Goal: Find specific page/section: Find specific page/section

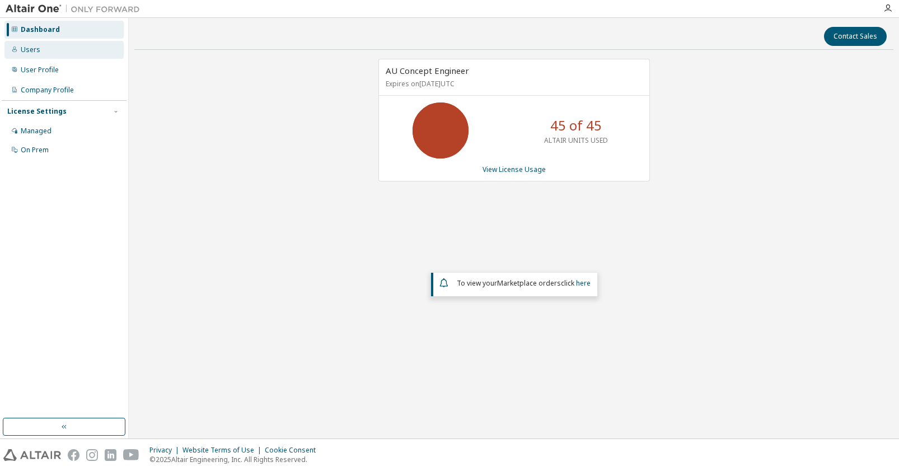
click at [43, 46] on div "Users" at bounding box center [63, 50] width 119 height 18
